Goal: Transaction & Acquisition: Purchase product/service

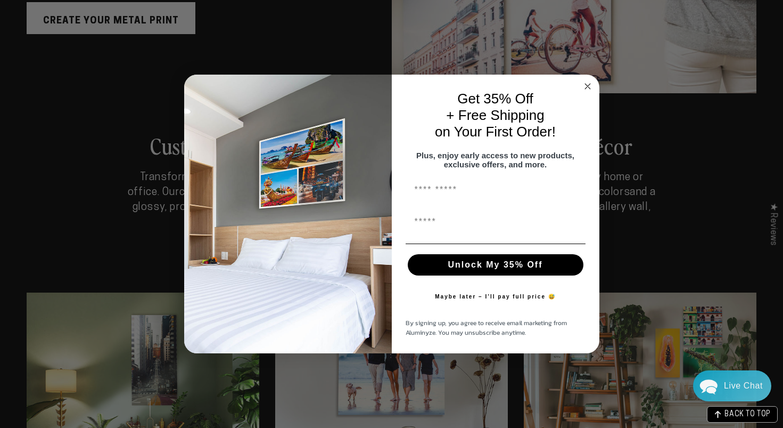
scroll to position [1916, 0]
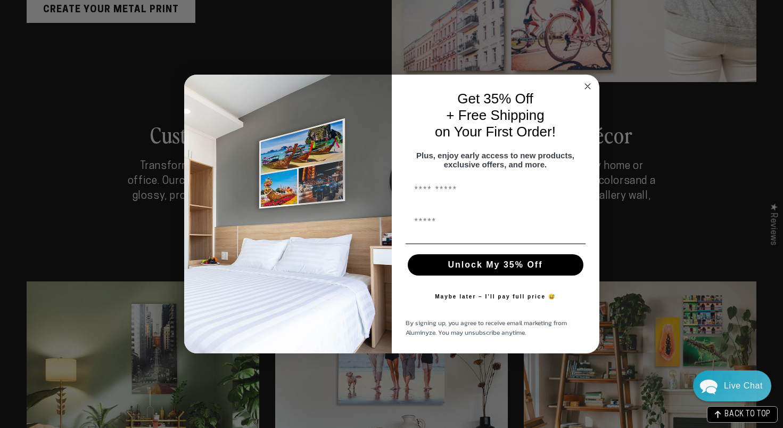
click at [585, 80] on circle "Close dialog" at bounding box center [587, 86] width 12 height 12
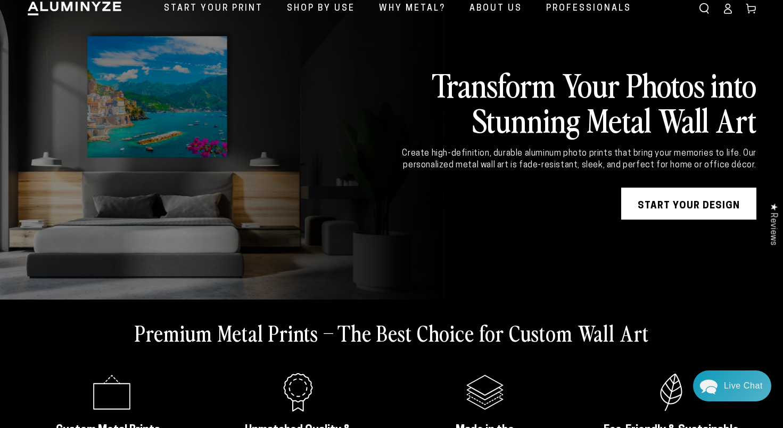
scroll to position [0, 0]
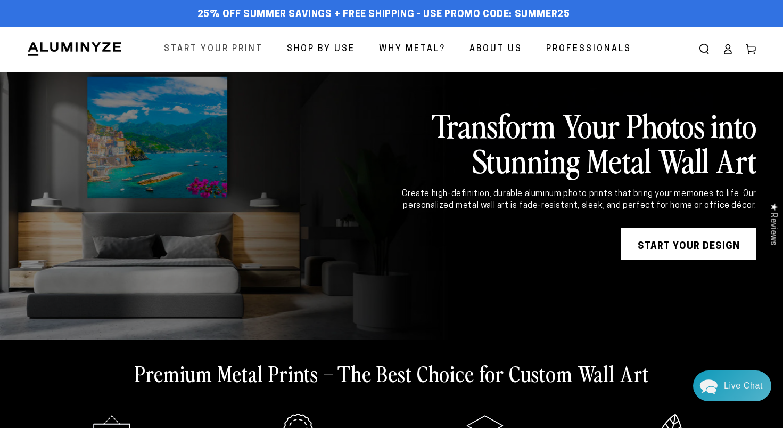
click at [229, 46] on span "Start Your Print" at bounding box center [213, 49] width 99 height 15
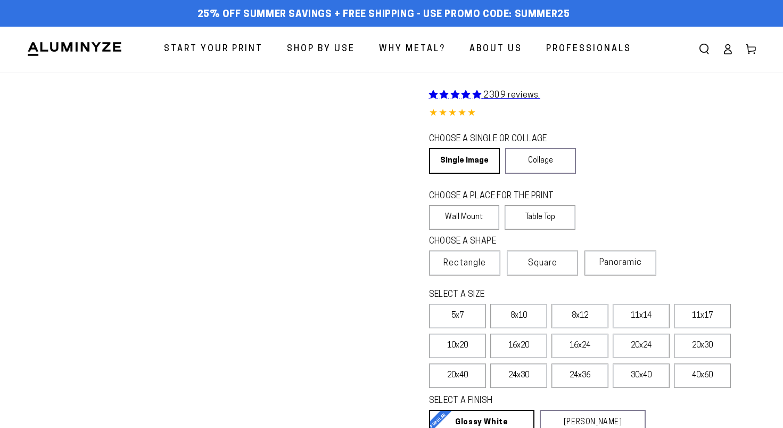
select select "**********"
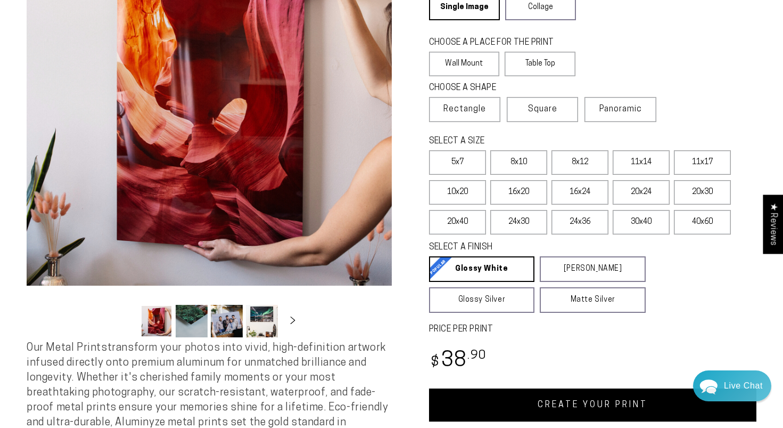
scroll to position [154, 0]
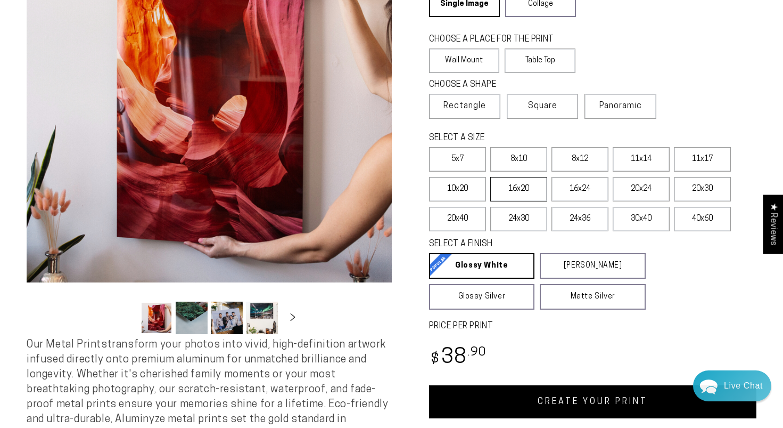
click at [516, 193] on label "16x20" at bounding box center [518, 189] width 57 height 24
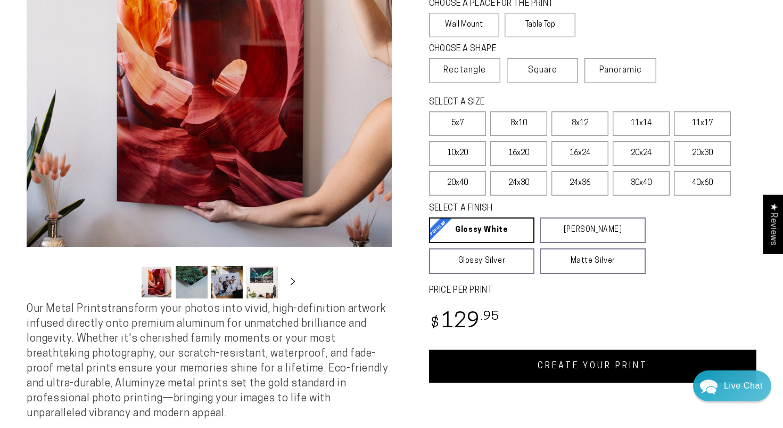
scroll to position [191, 0]
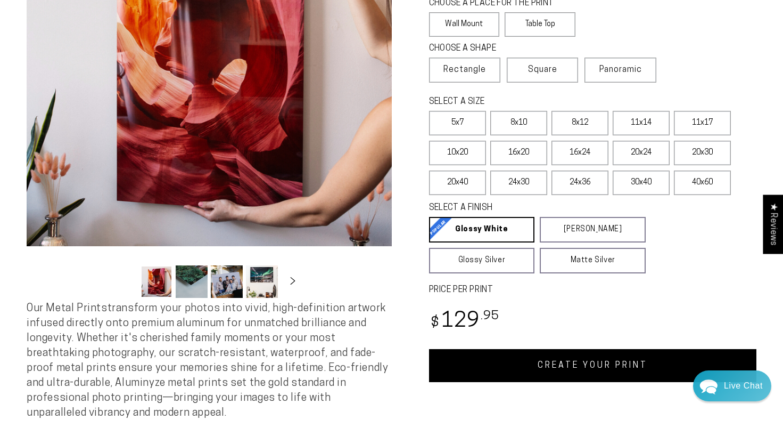
click at [571, 358] on link "CREATE YOUR PRINT" at bounding box center [593, 365] width 328 height 33
